Goal: Task Accomplishment & Management: Manage account settings

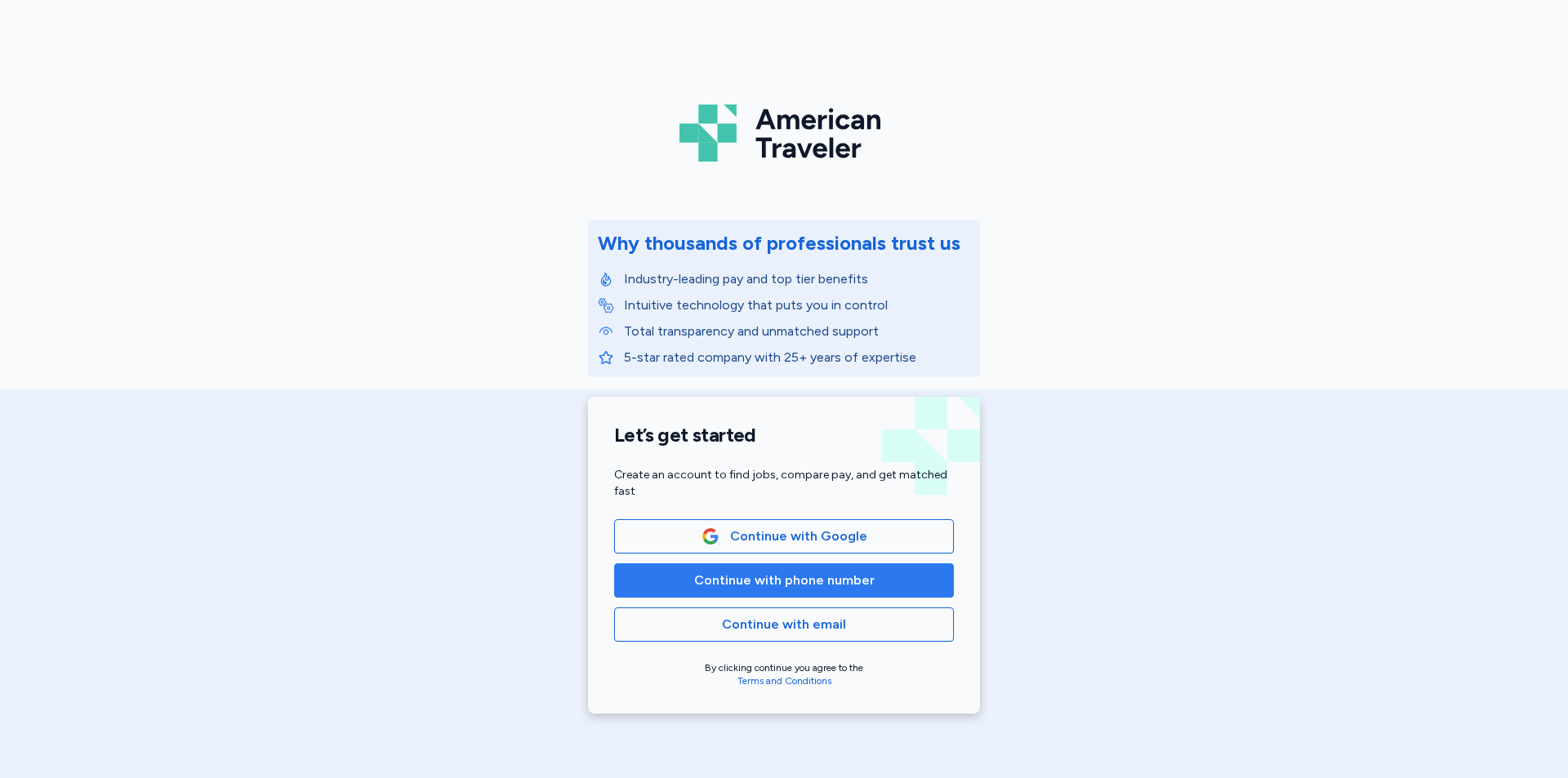
click at [711, 577] on span "Continue with phone number" at bounding box center [784, 581] width 181 height 20
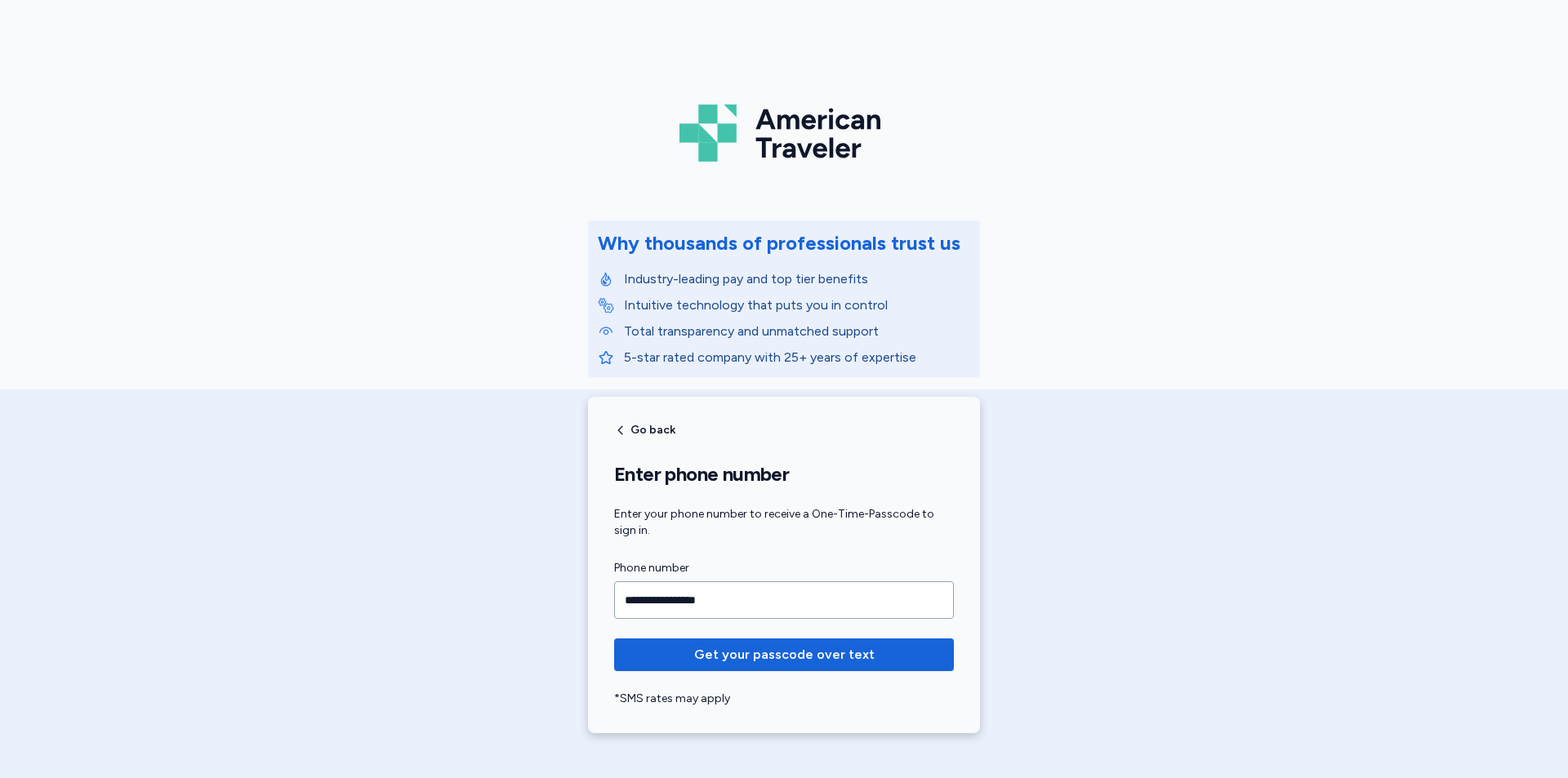
type input "**********"
click at [725, 653] on span "Get your passcode over text" at bounding box center [784, 655] width 181 height 20
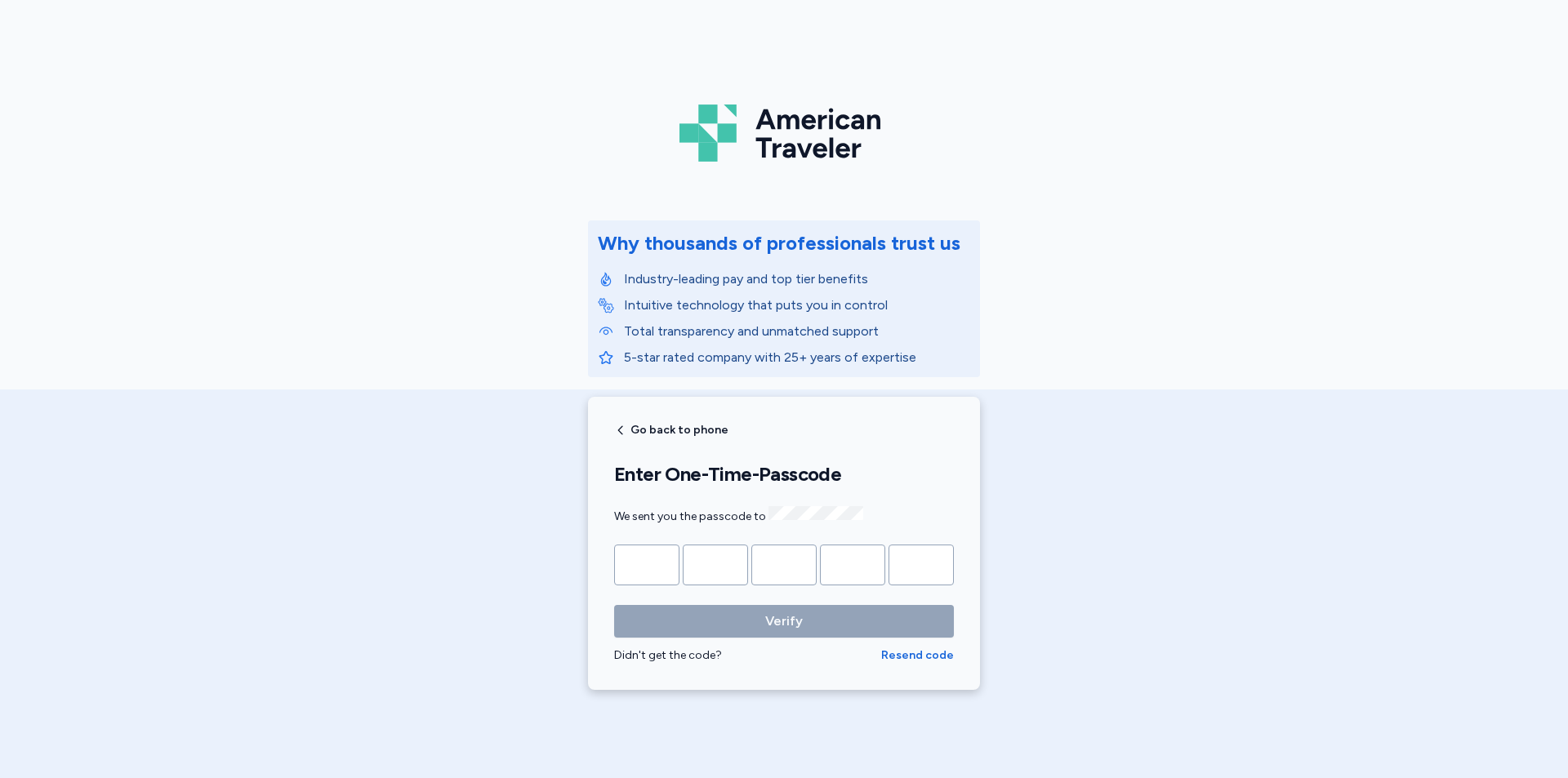
type input "*"
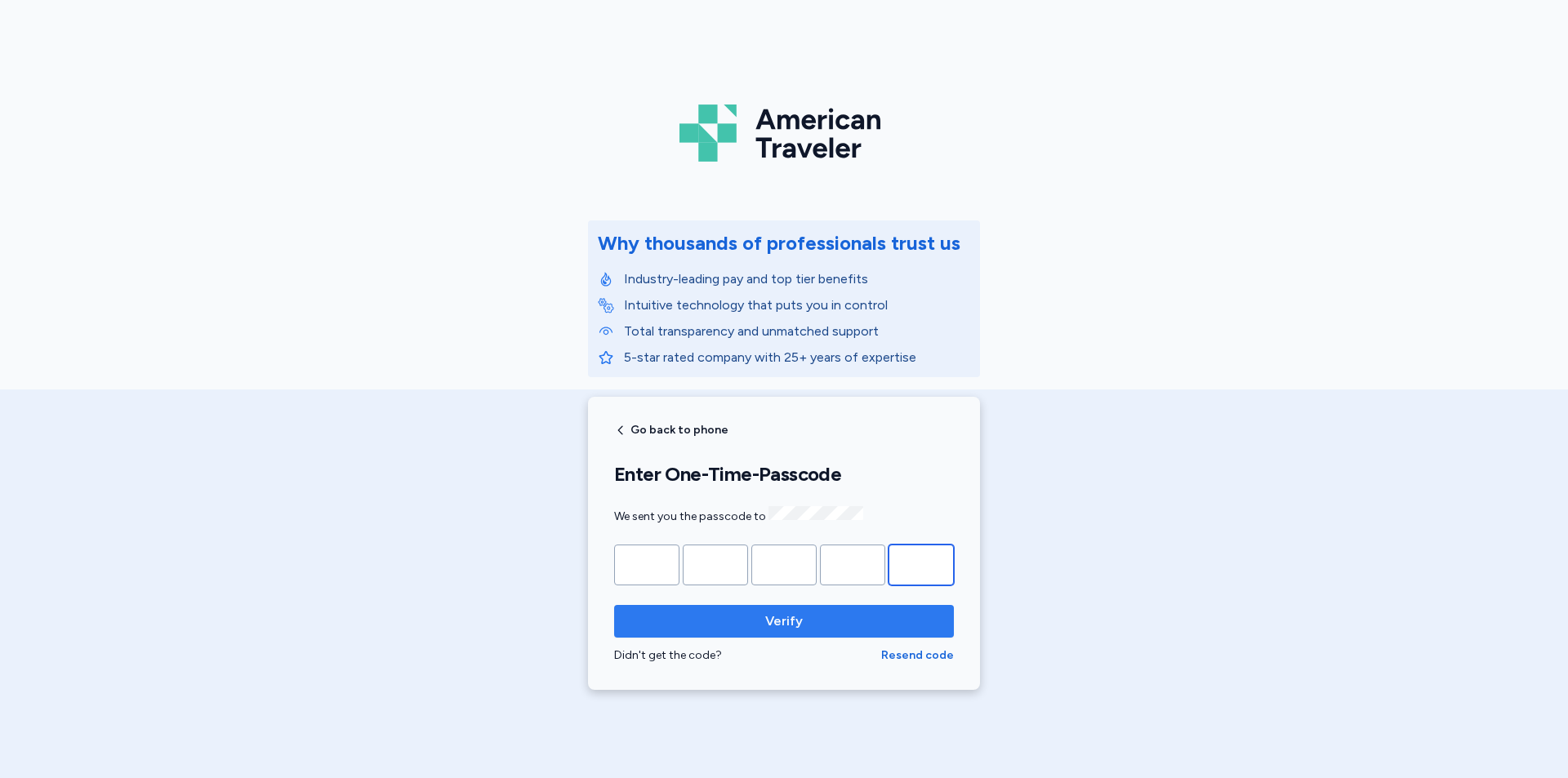
type input "*"
click at [838, 616] on span "Verify" at bounding box center [784, 622] width 314 height 20
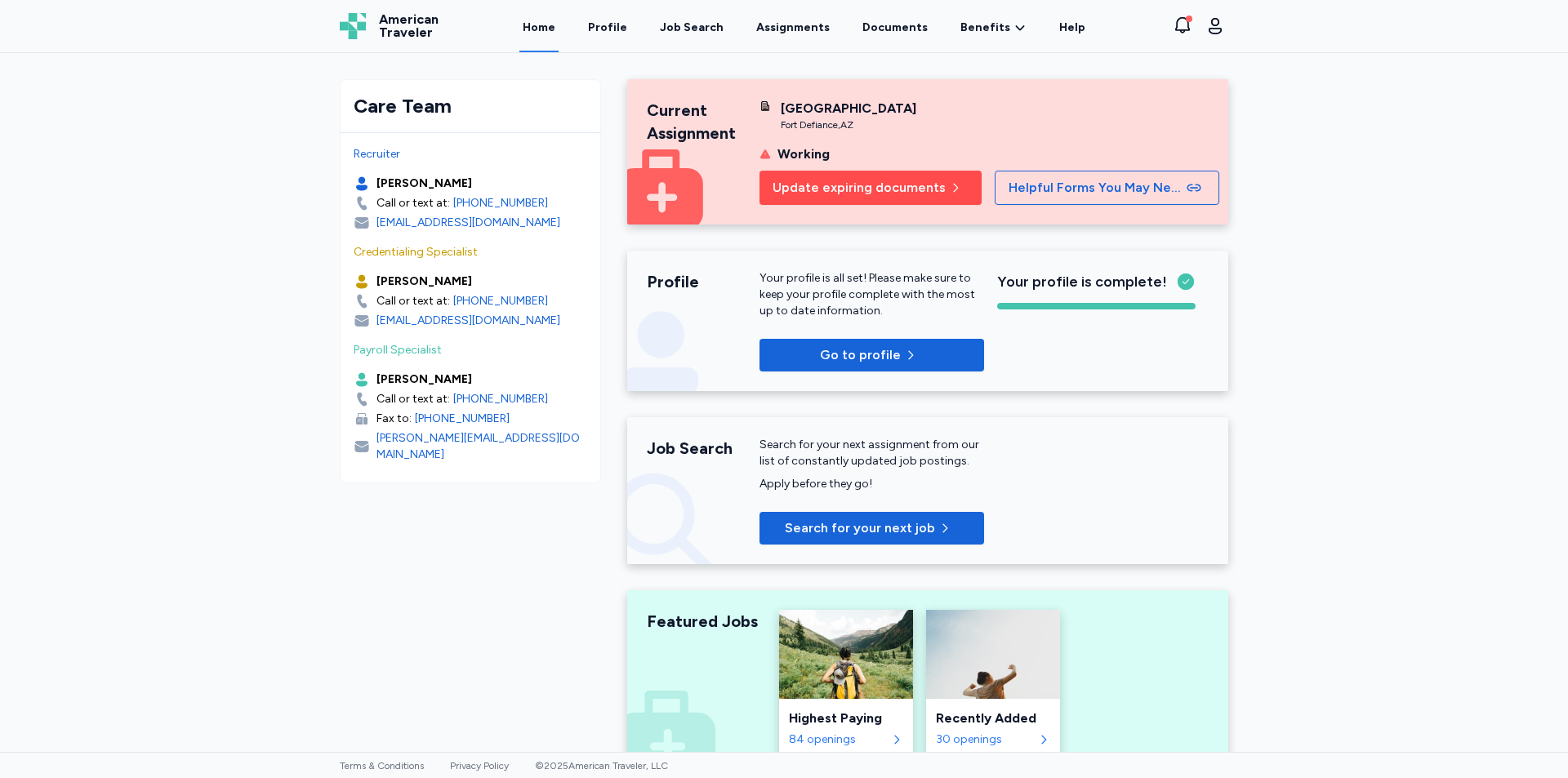
click at [892, 182] on span "Update expiring documents" at bounding box center [859, 188] width 173 height 20
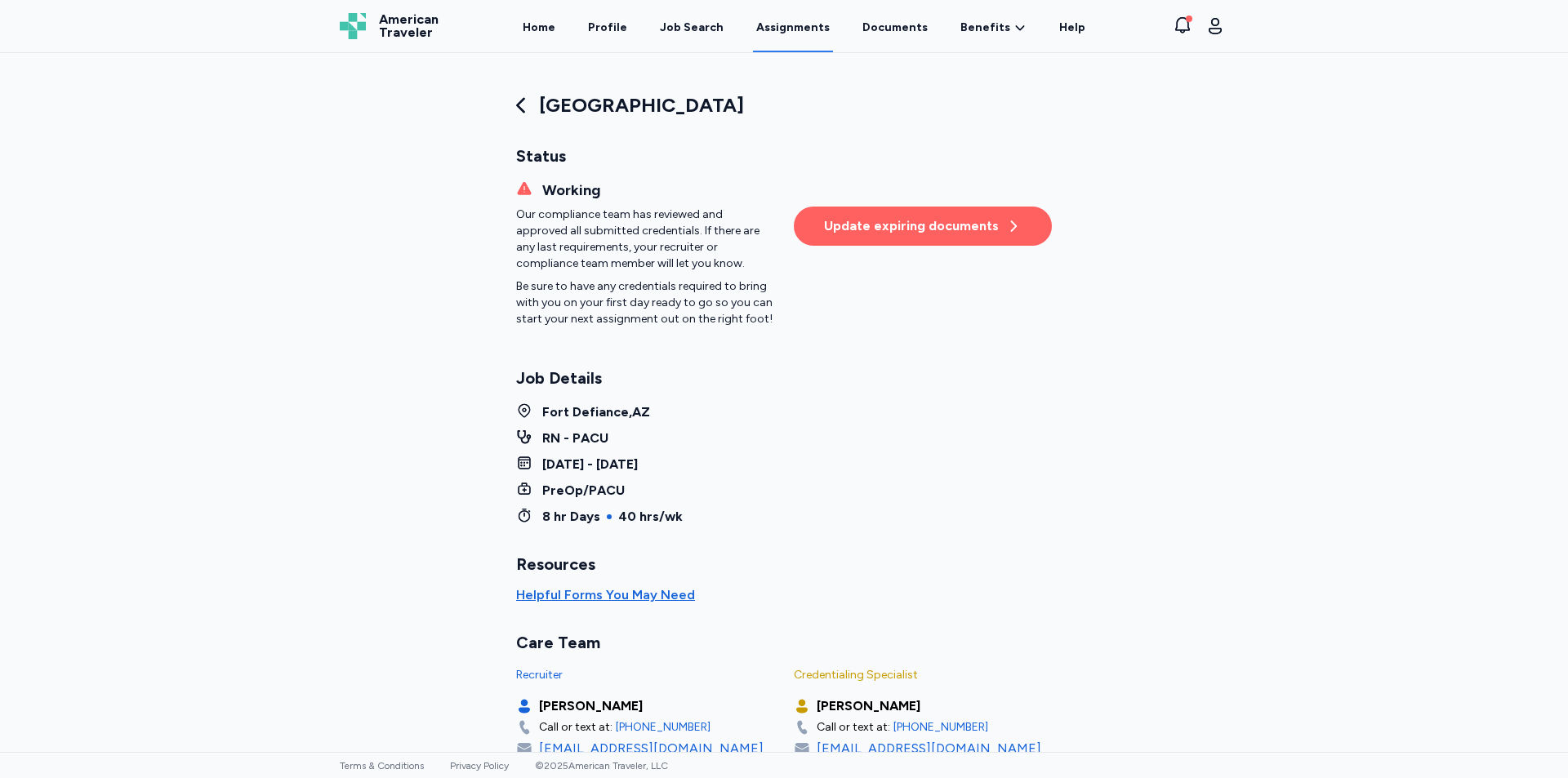
click at [873, 216] on div "Update expiring documents" at bounding box center [923, 226] width 197 height 20
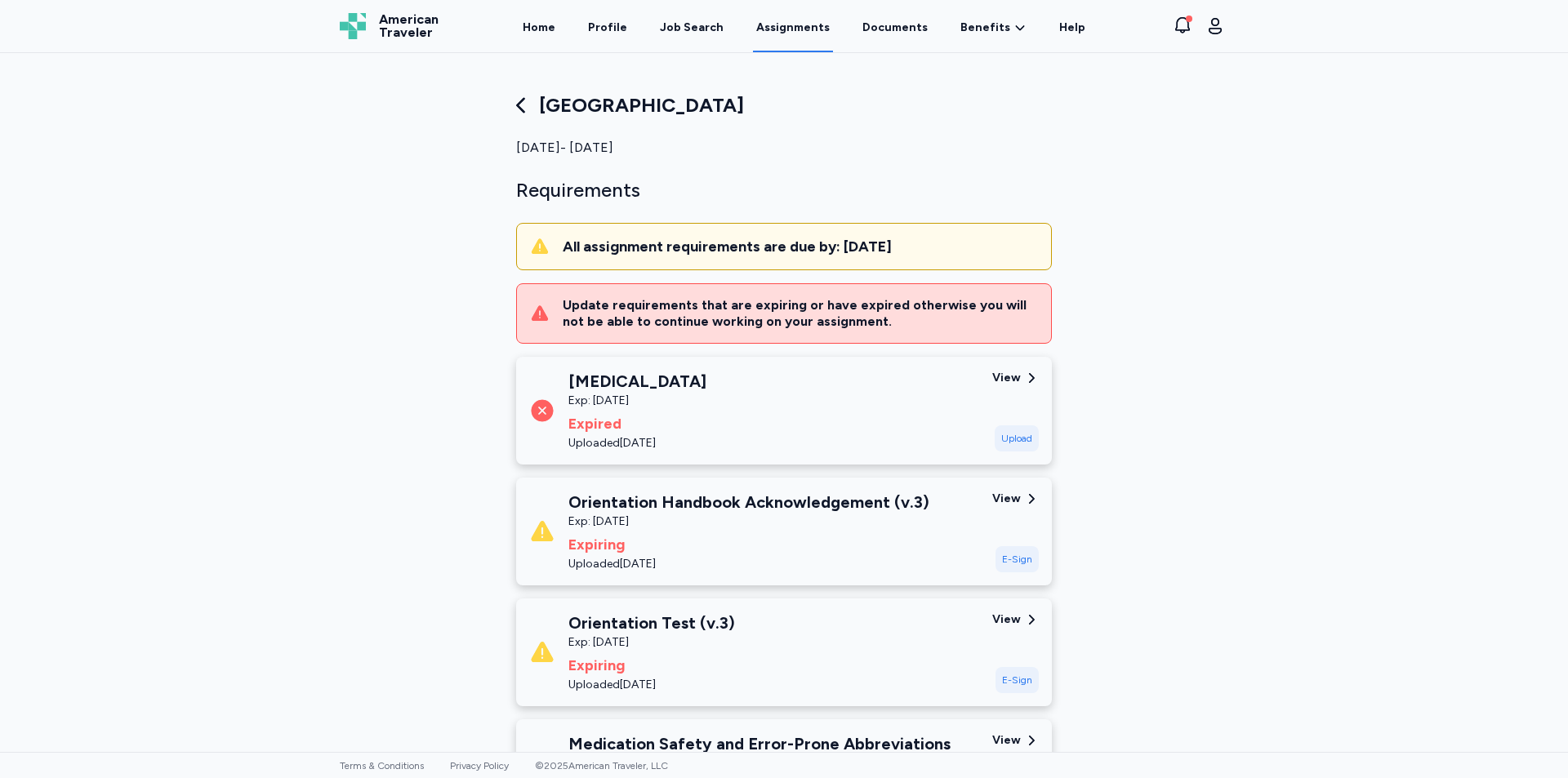
click at [1024, 376] on icon at bounding box center [1031, 377] width 15 height 15
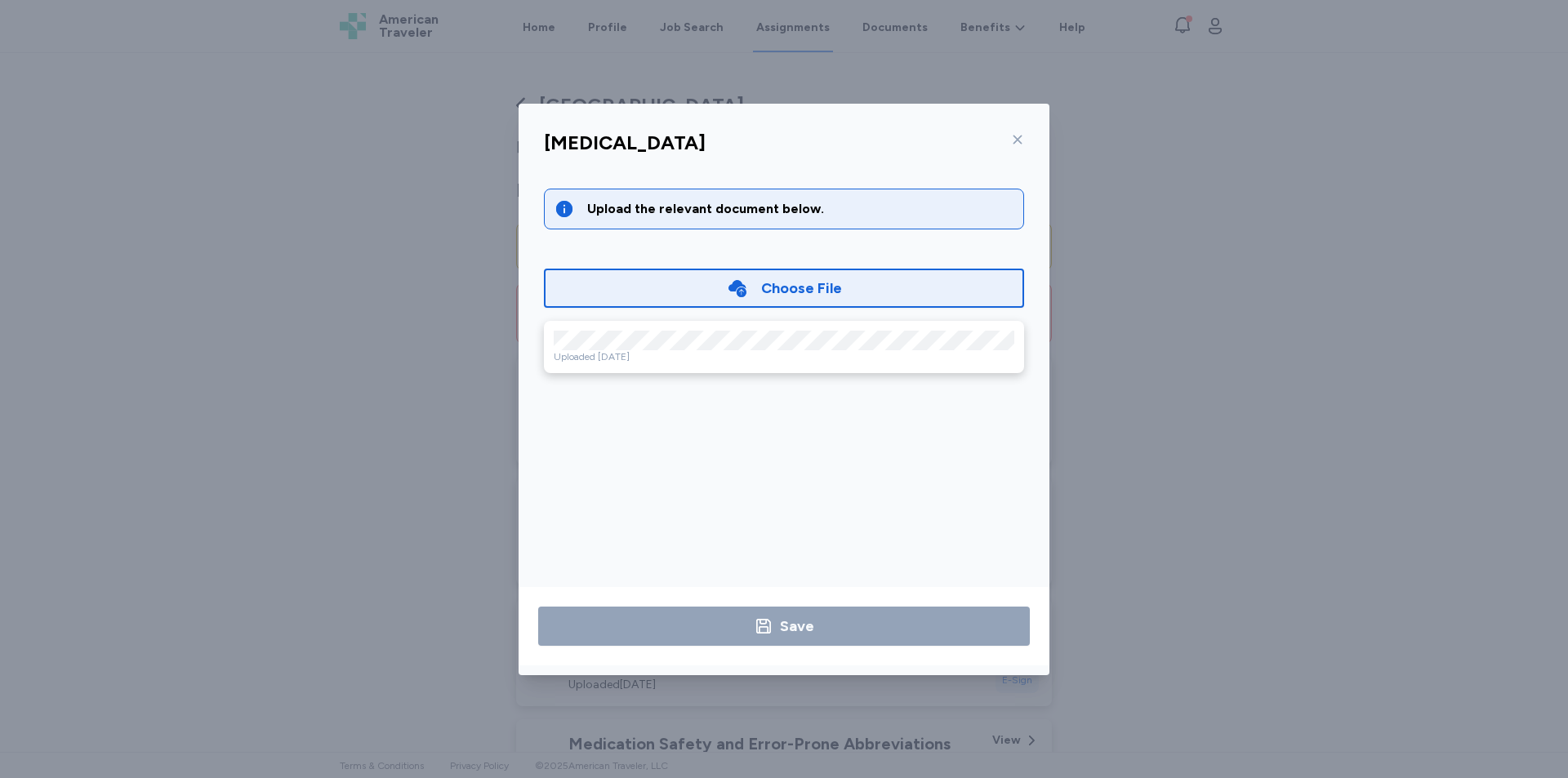
click at [1016, 143] on icon at bounding box center [1018, 139] width 13 height 13
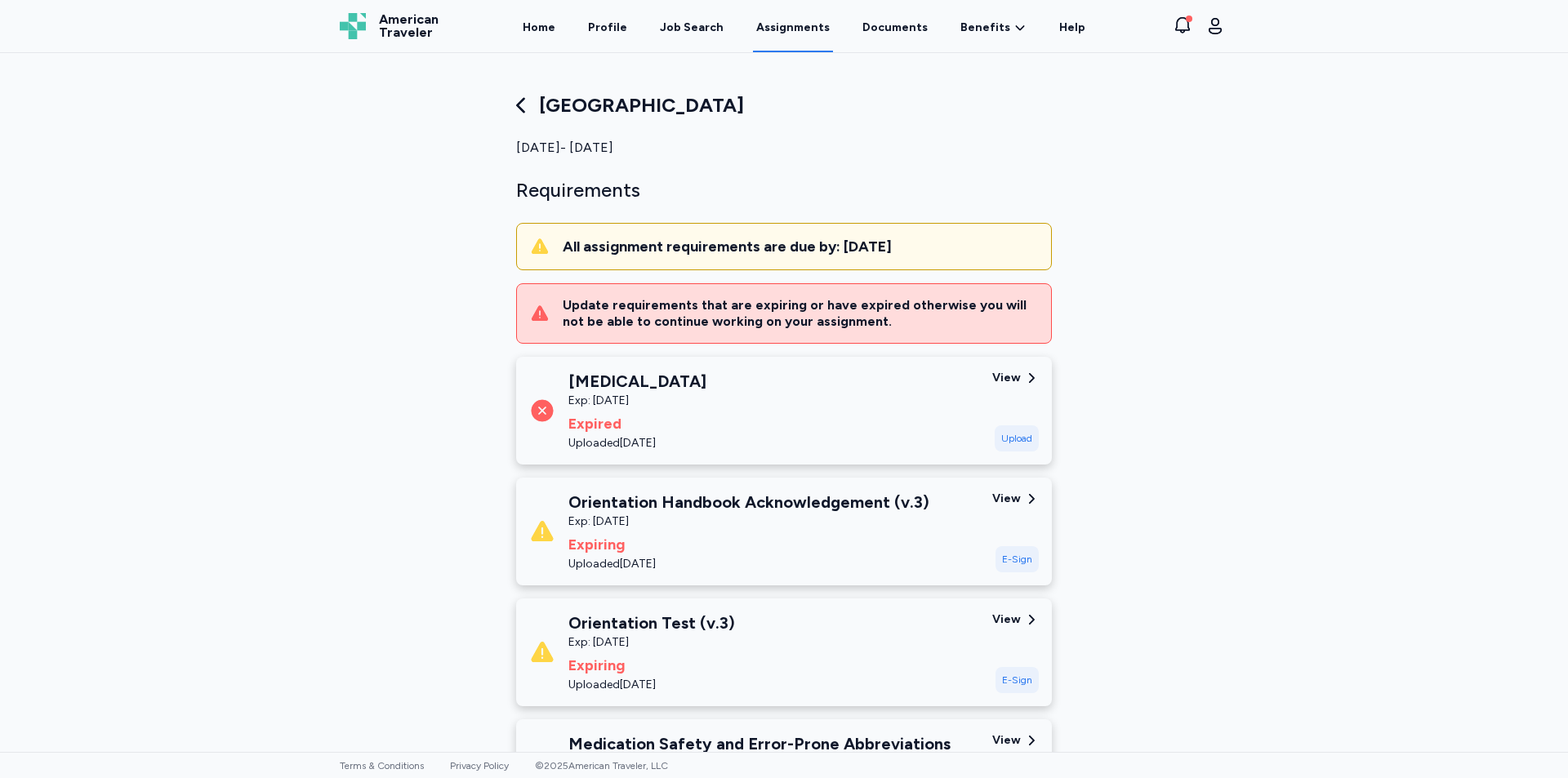
click at [1008, 438] on div "Upload" at bounding box center [1017, 438] width 44 height 26
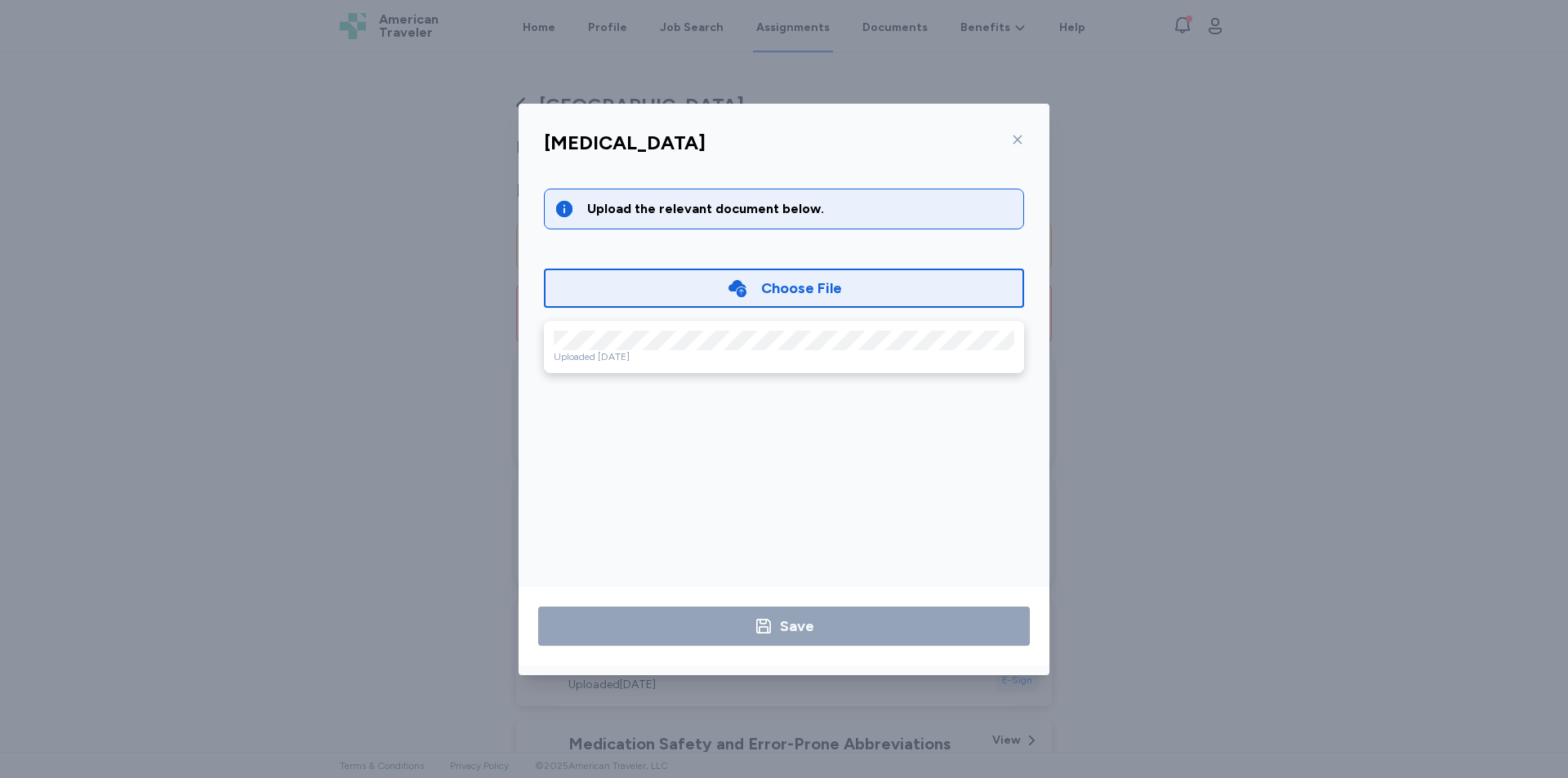
click at [838, 296] on div "Choose File" at bounding box center [802, 287] width 81 height 22
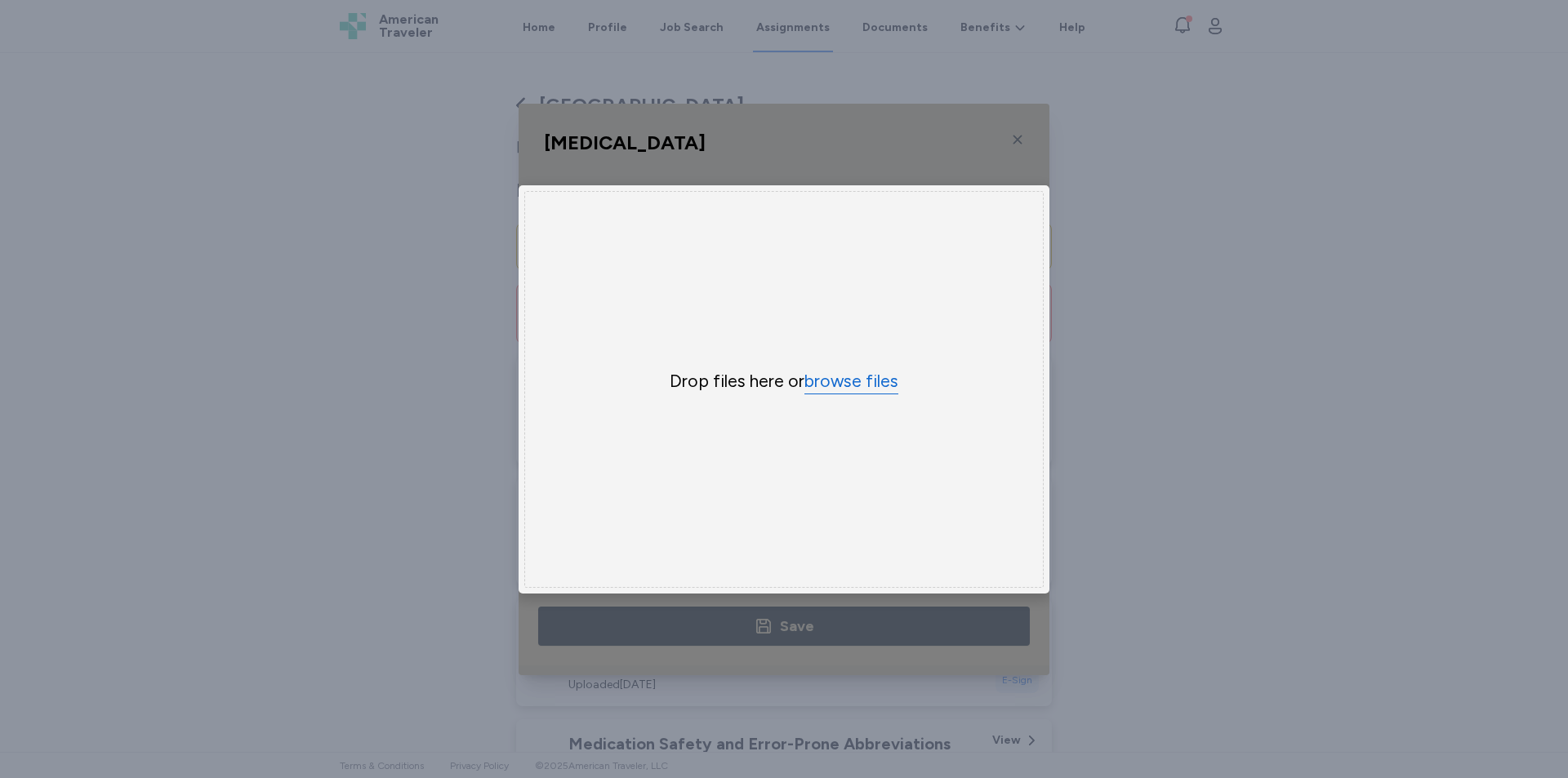
click at [849, 383] on button "browse files" at bounding box center [851, 382] width 94 height 23
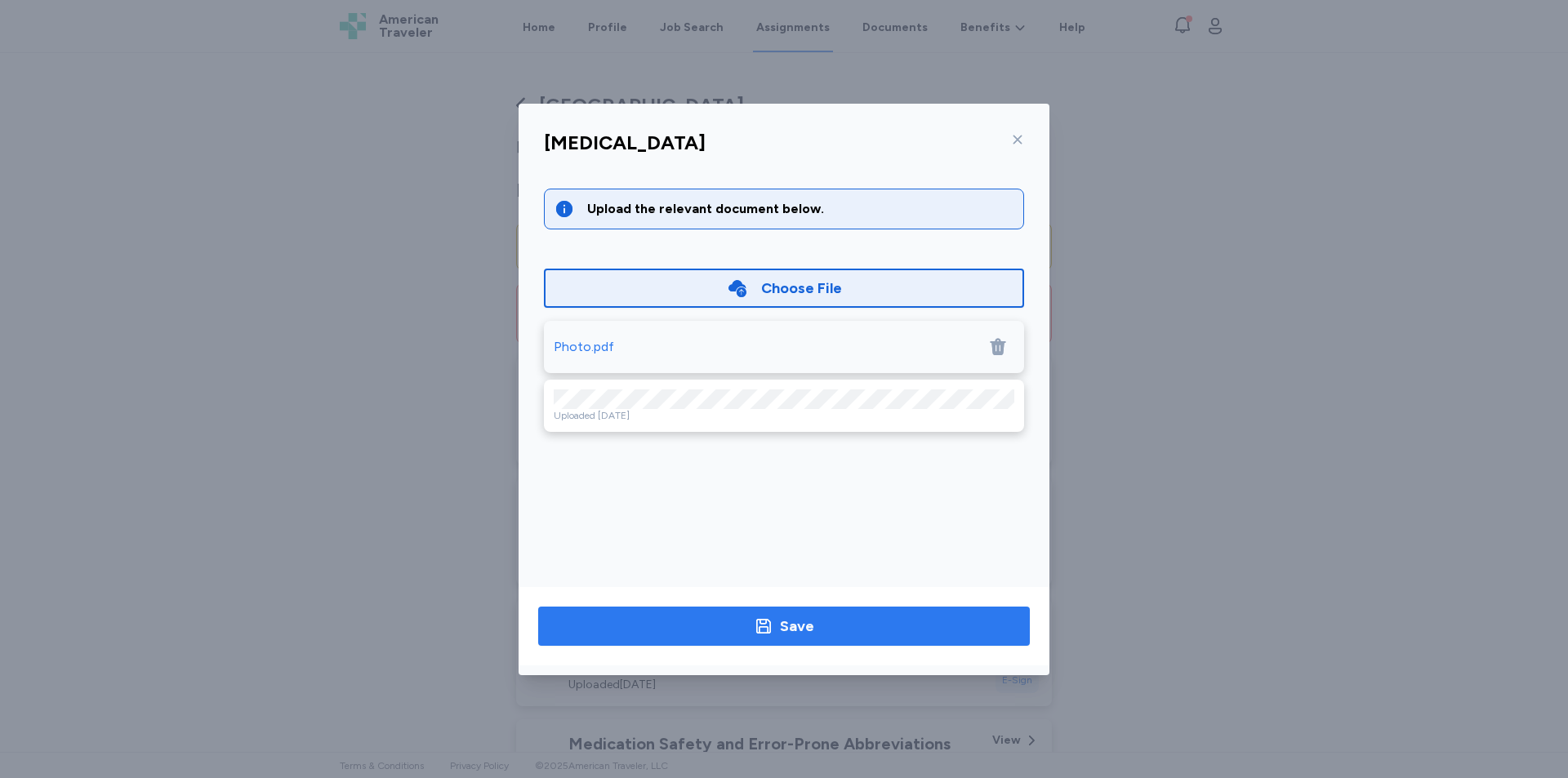
click at [797, 627] on div "Save" at bounding box center [797, 626] width 34 height 22
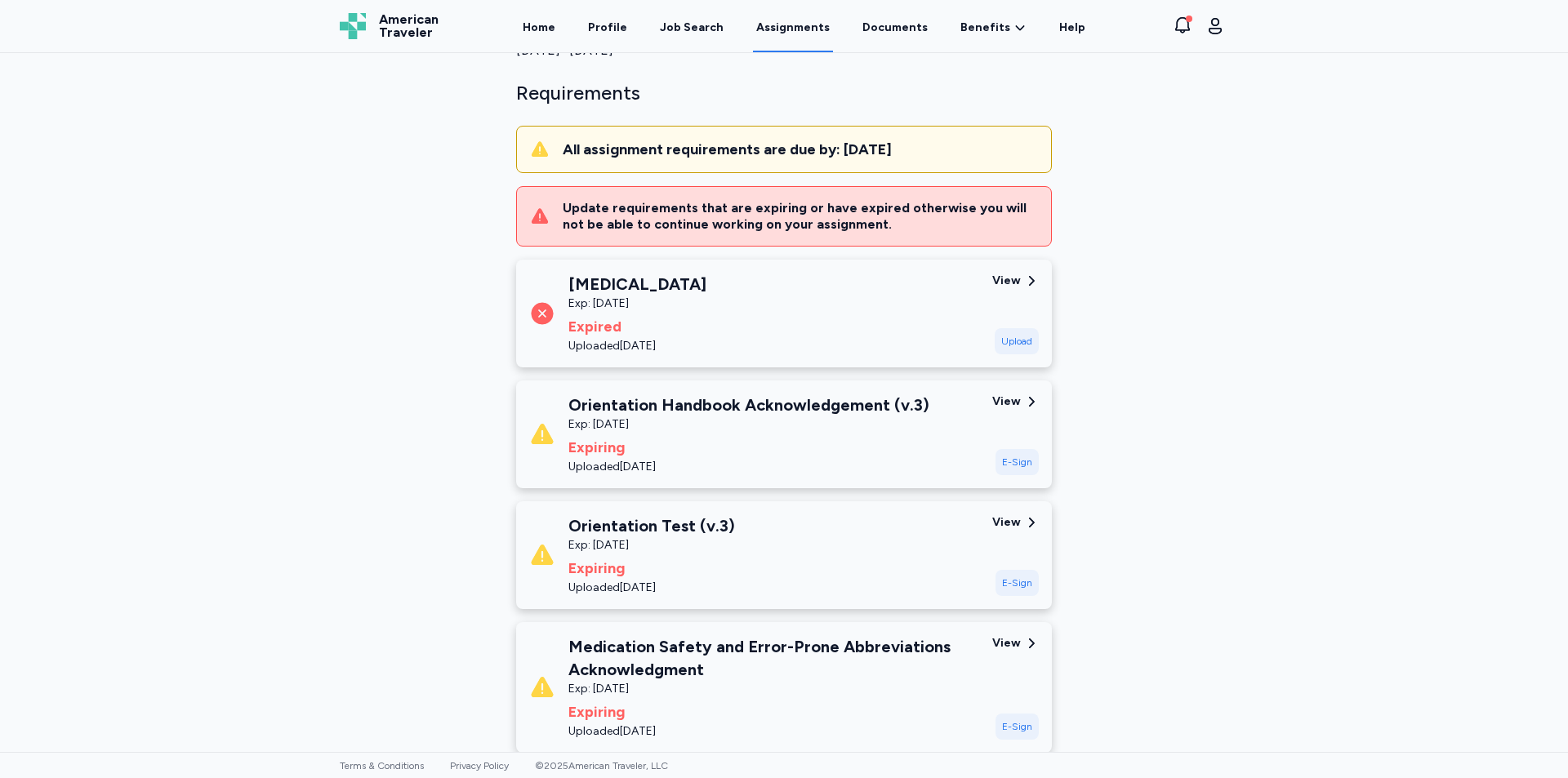
scroll to position [82, 0]
